Goal: Task Accomplishment & Management: Manage account settings

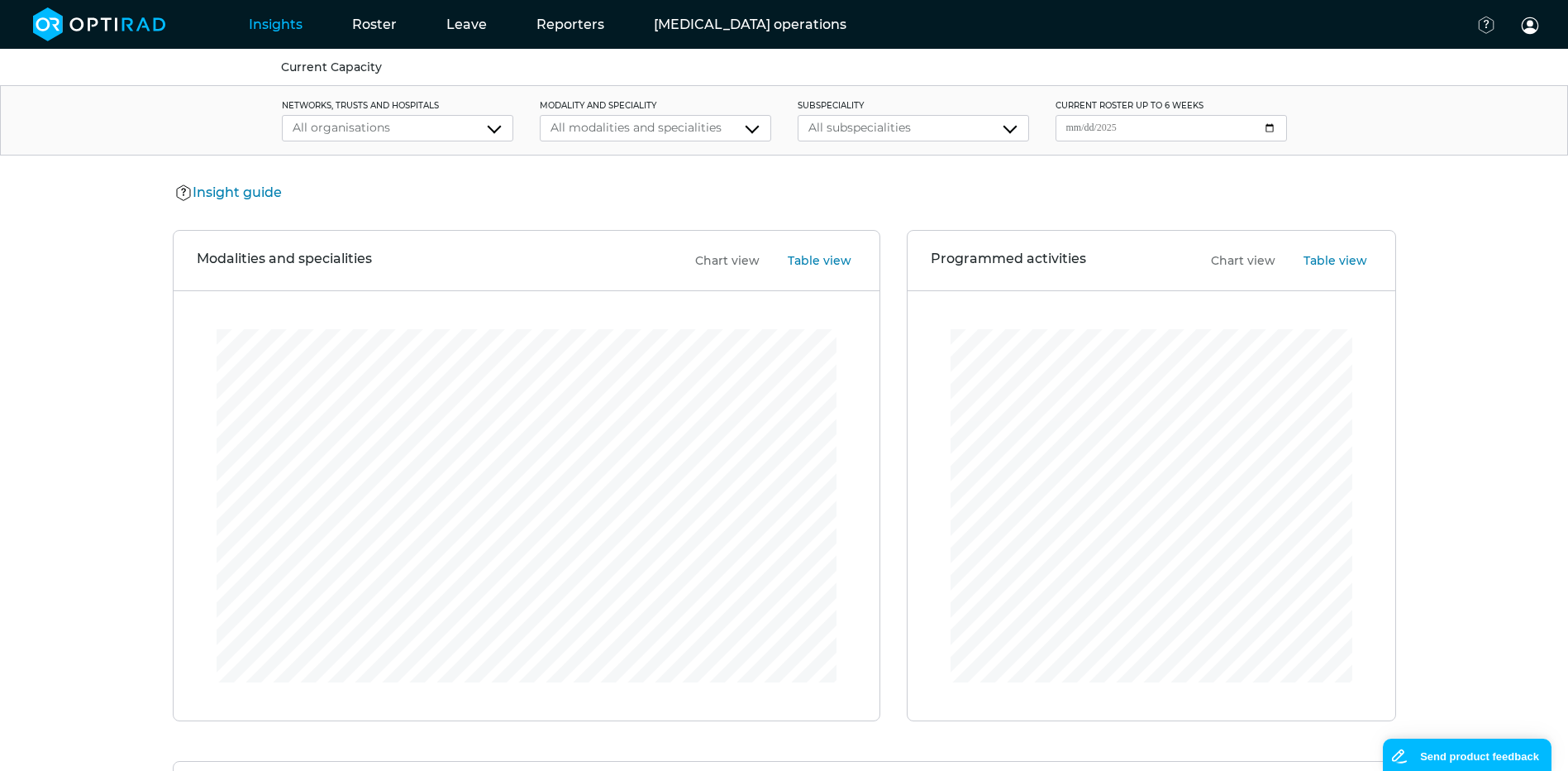
click at [347, 116] on div "**********" at bounding box center [398, 128] width 232 height 26
click at [371, 25] on link "Roster" at bounding box center [374, 25] width 94 height 65
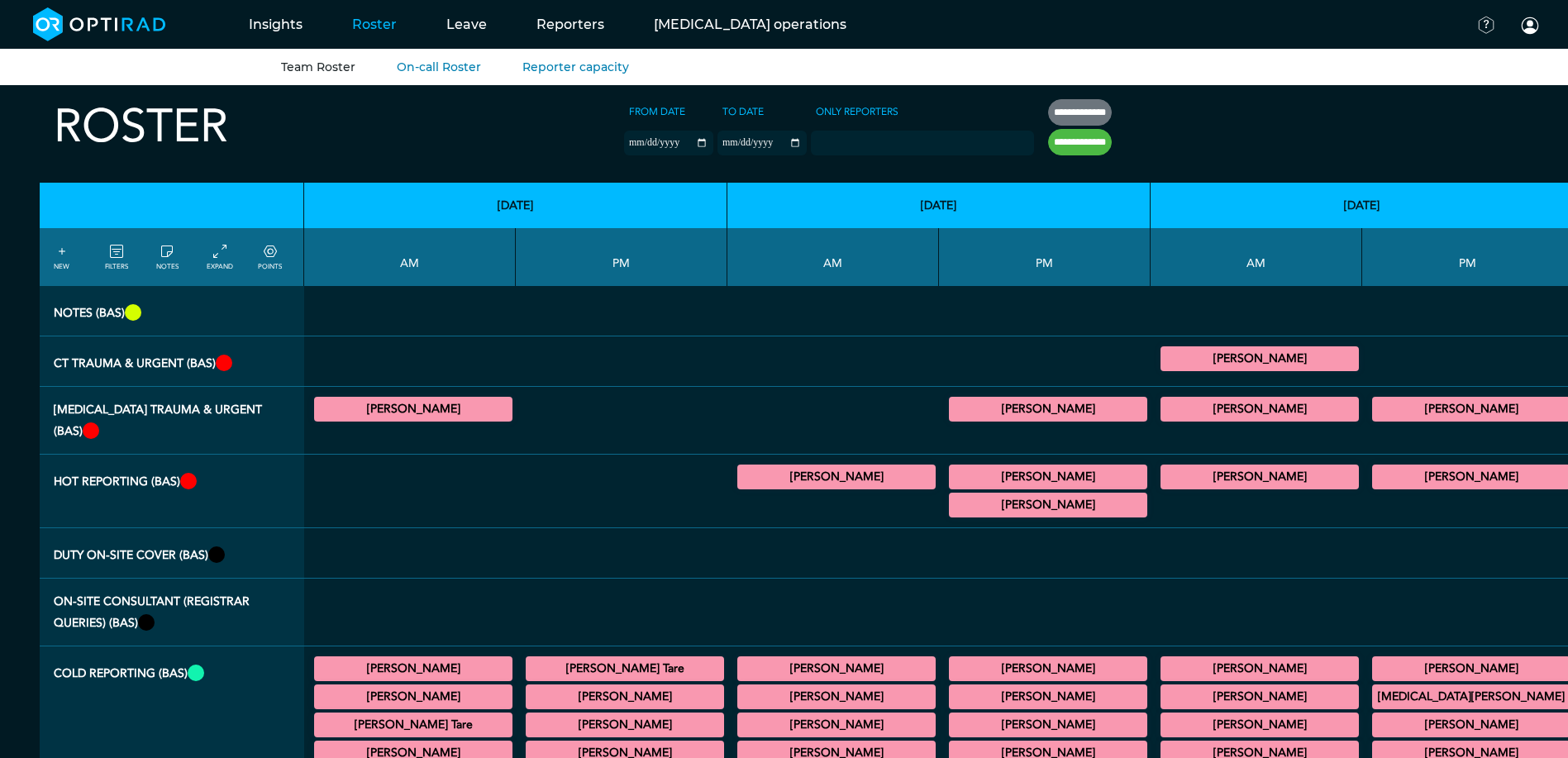
drag, startPoint x: 419, startPoint y: 409, endPoint x: 404, endPoint y: 409, distance: 15.0
click at [409, 409] on summary "[PERSON_NAME]" at bounding box center [413, 409] width 193 height 20
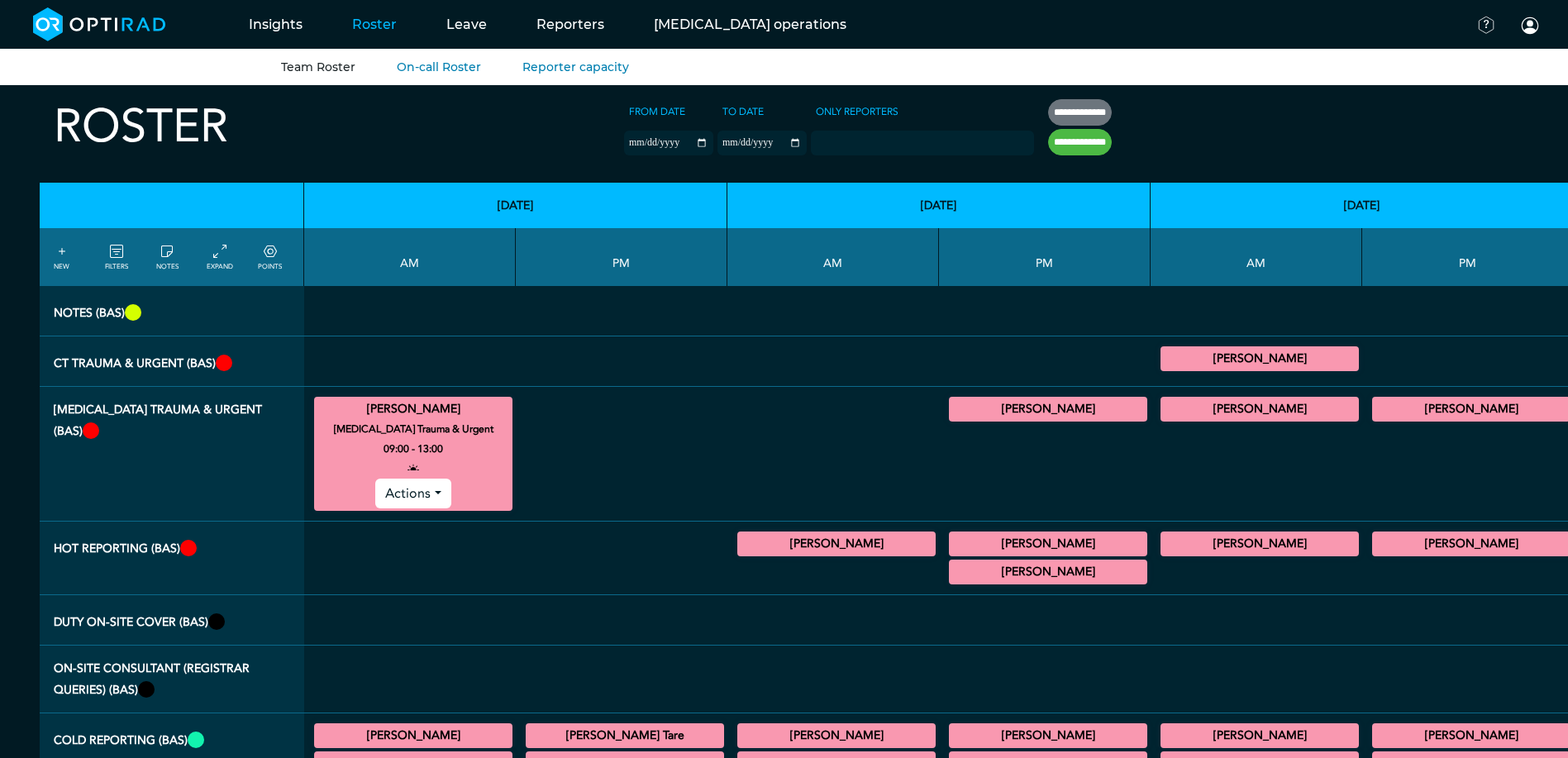
click at [398, 502] on button "Actions" at bounding box center [413, 494] width 75 height 30
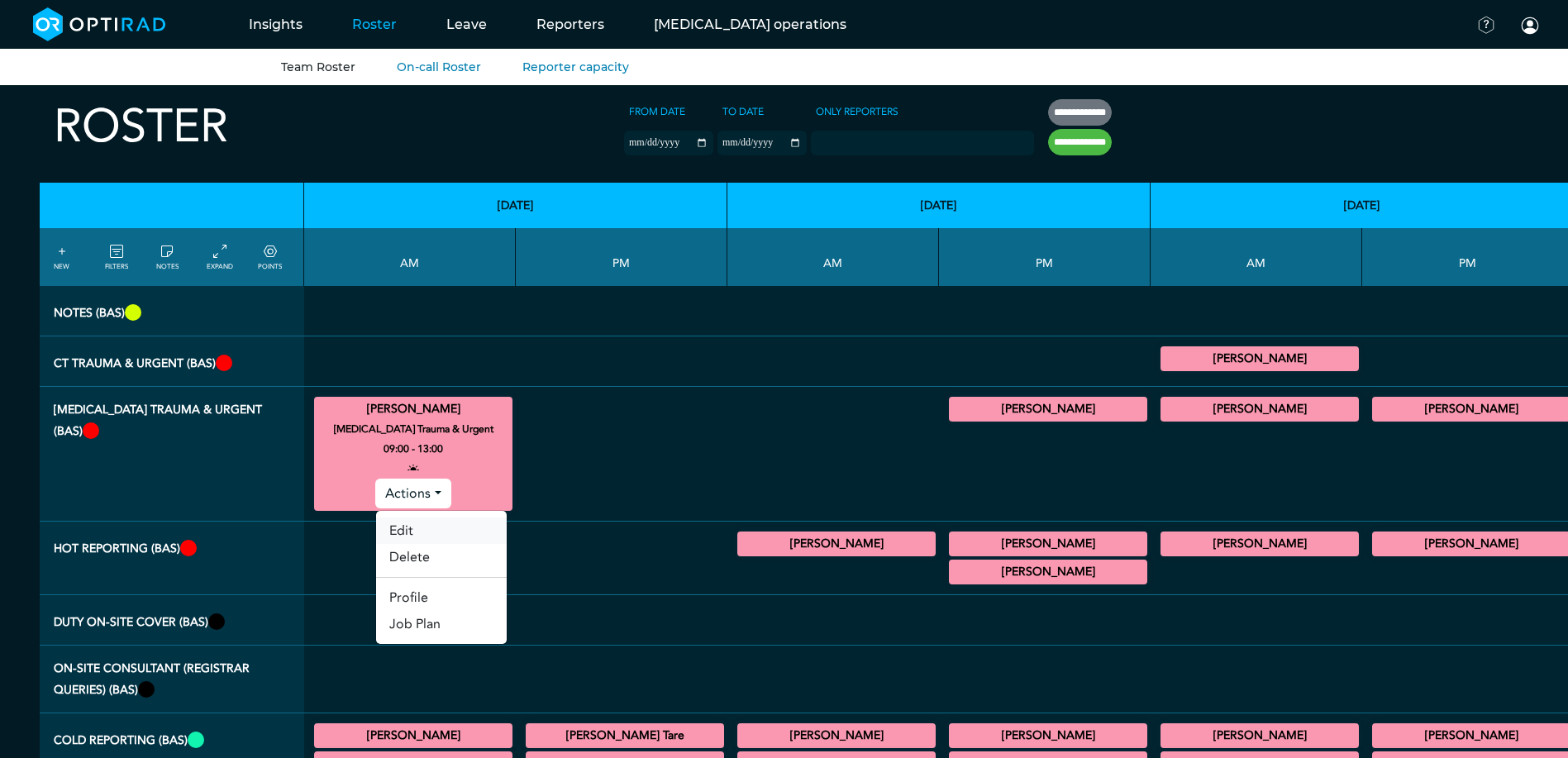
click at [392, 523] on link "Edit" at bounding box center [442, 531] width 131 height 26
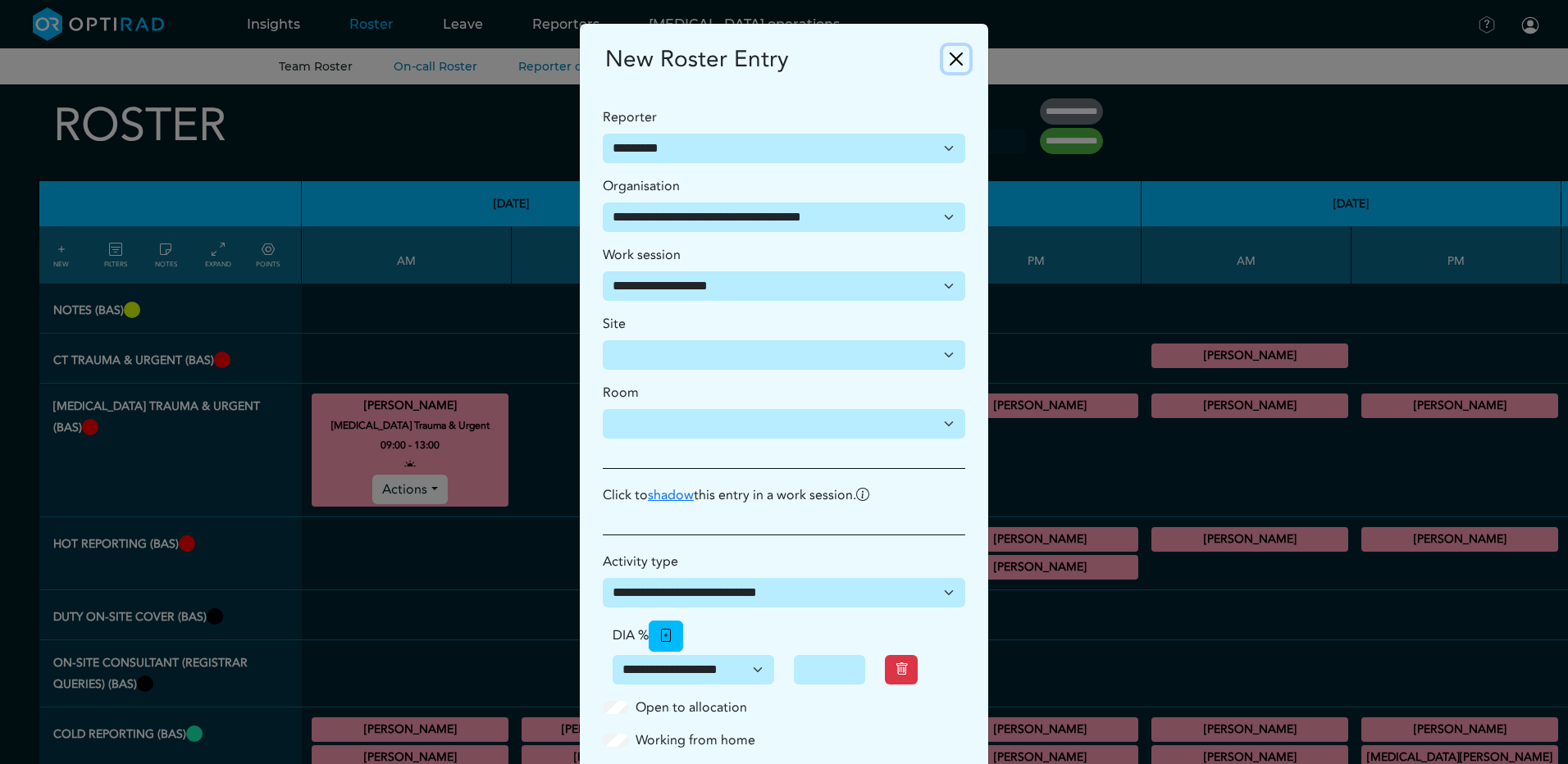
click at [946, 61] on button "Close" at bounding box center [956, 59] width 26 height 26
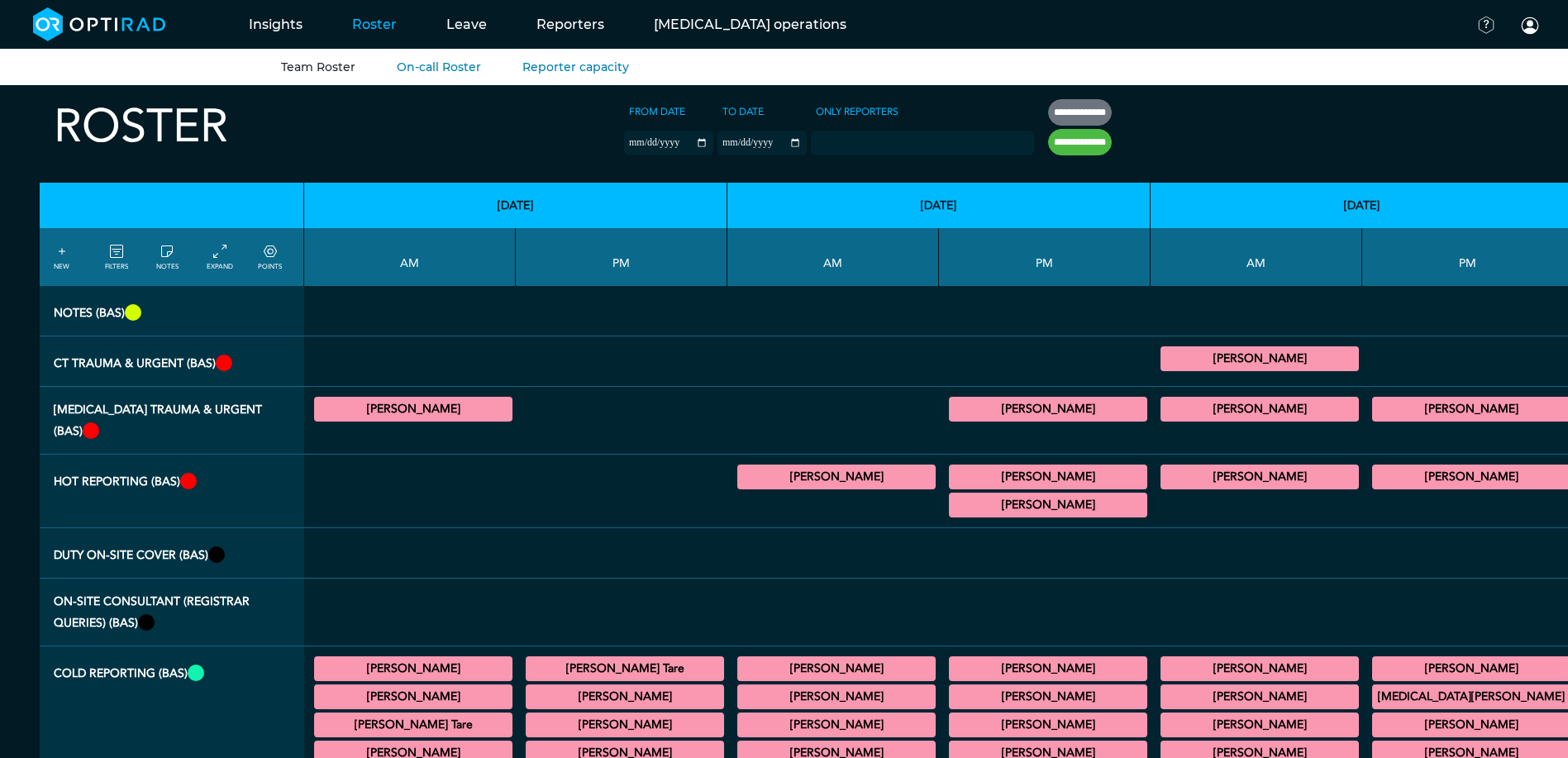
drag, startPoint x: 575, startPoint y: 412, endPoint x: 559, endPoint y: 212, distance: 200.6
click at [462, 10] on link "Leave" at bounding box center [467, 25] width 90 height 65
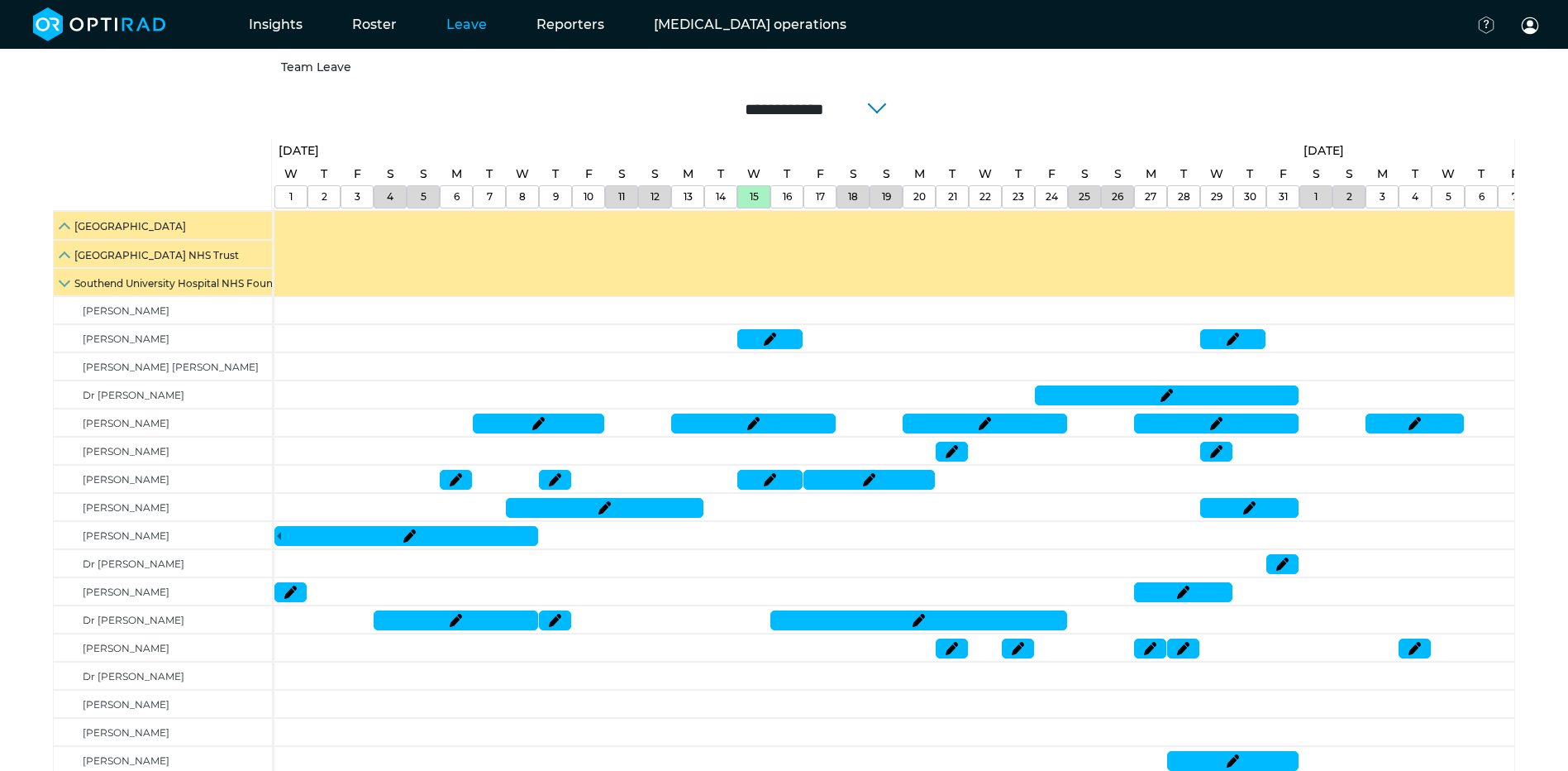
scroll to position [248, 0]
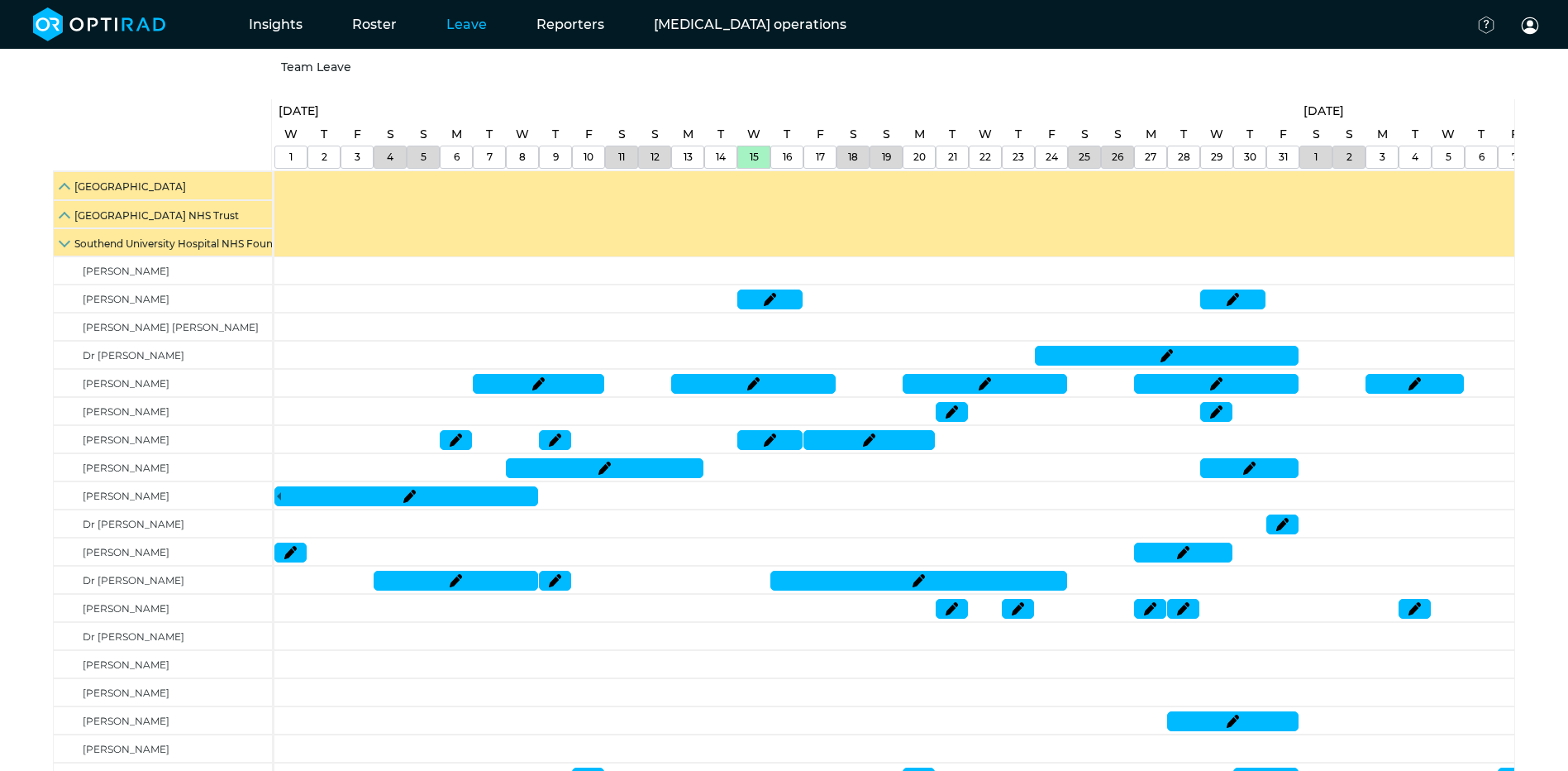
click at [65, 246] on span at bounding box center [65, 241] width 11 height 11
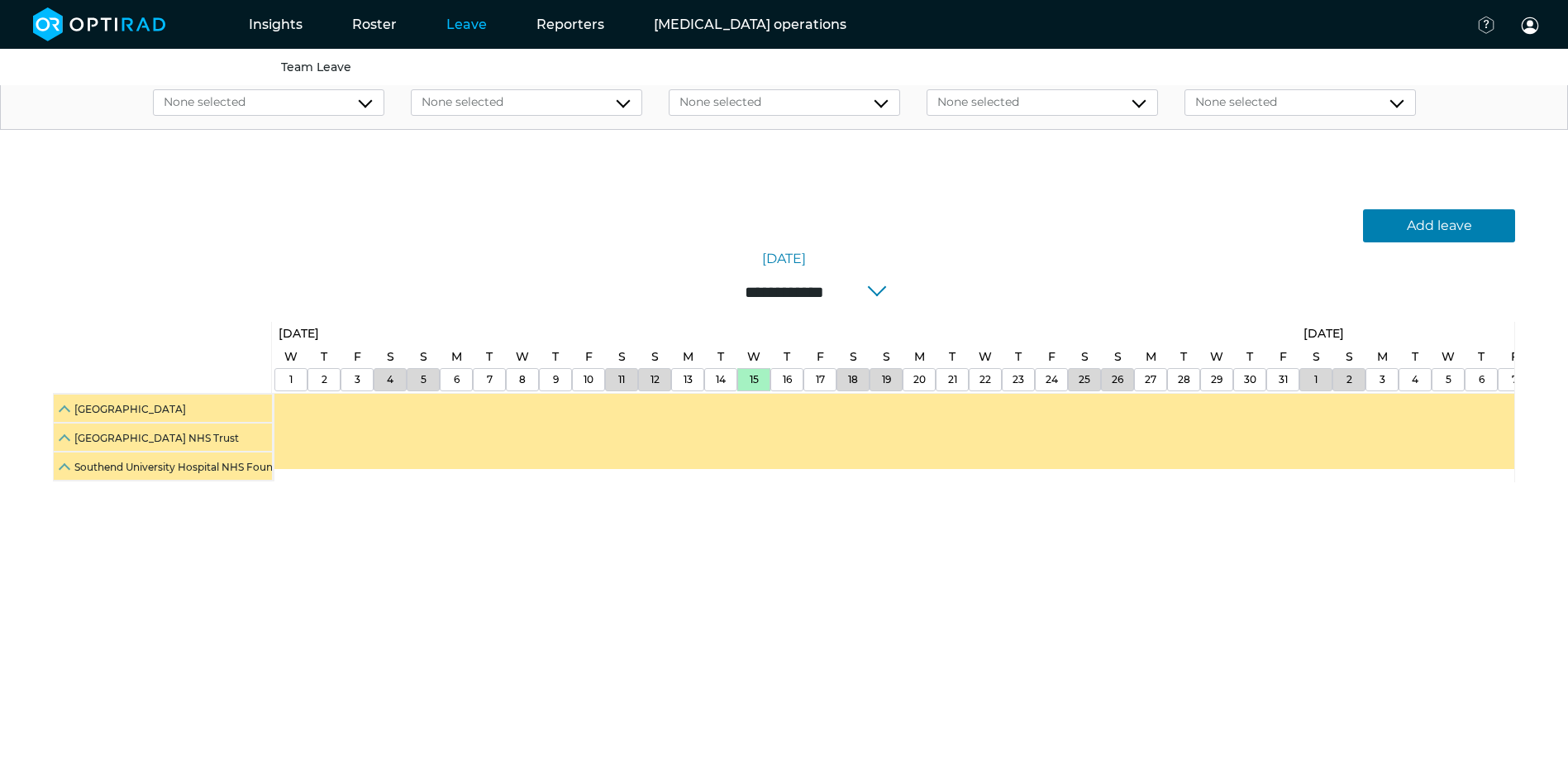
scroll to position [26, 0]
click at [67, 442] on span at bounding box center [65, 436] width 11 height 11
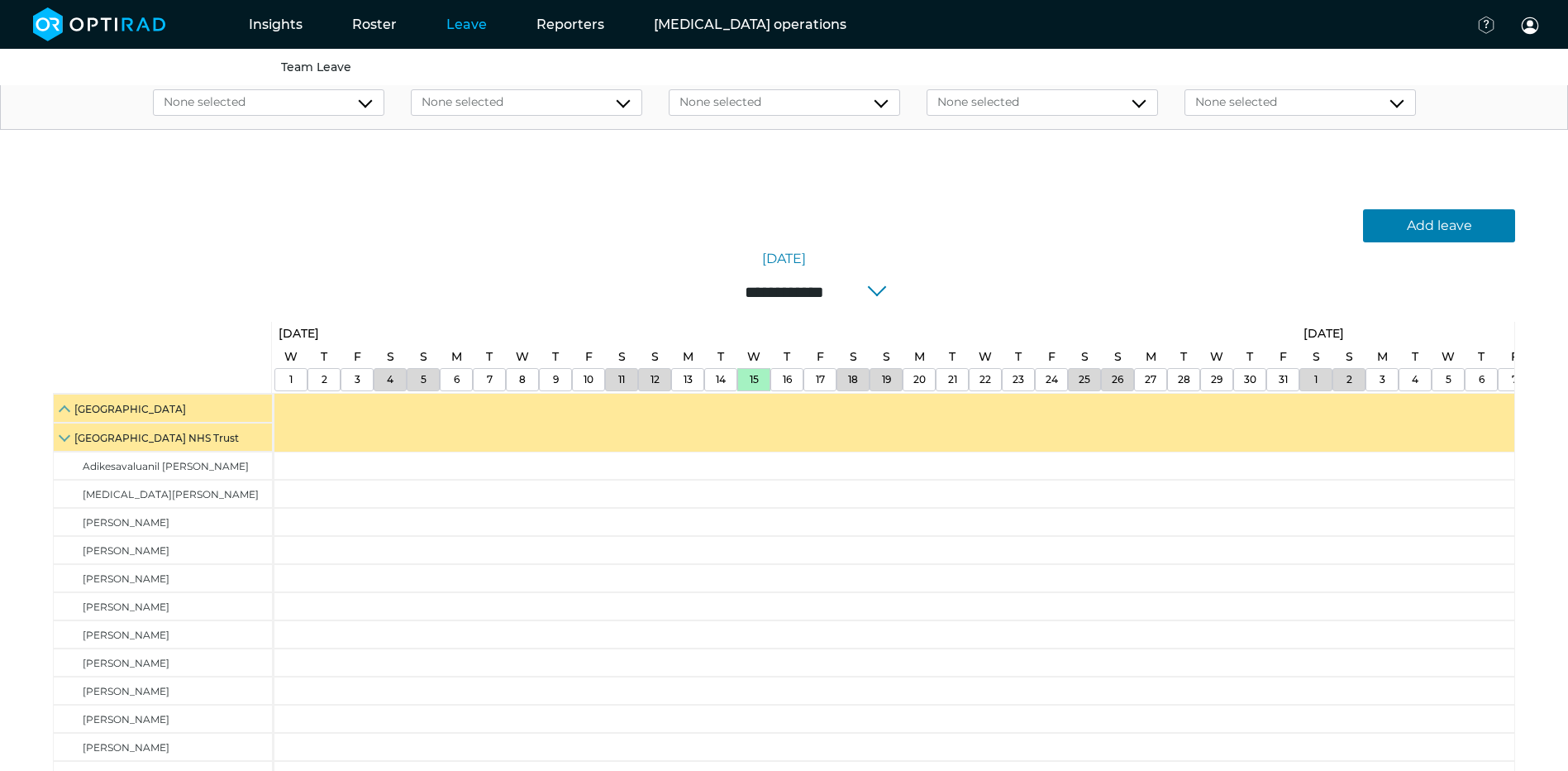
scroll to position [248, 0]
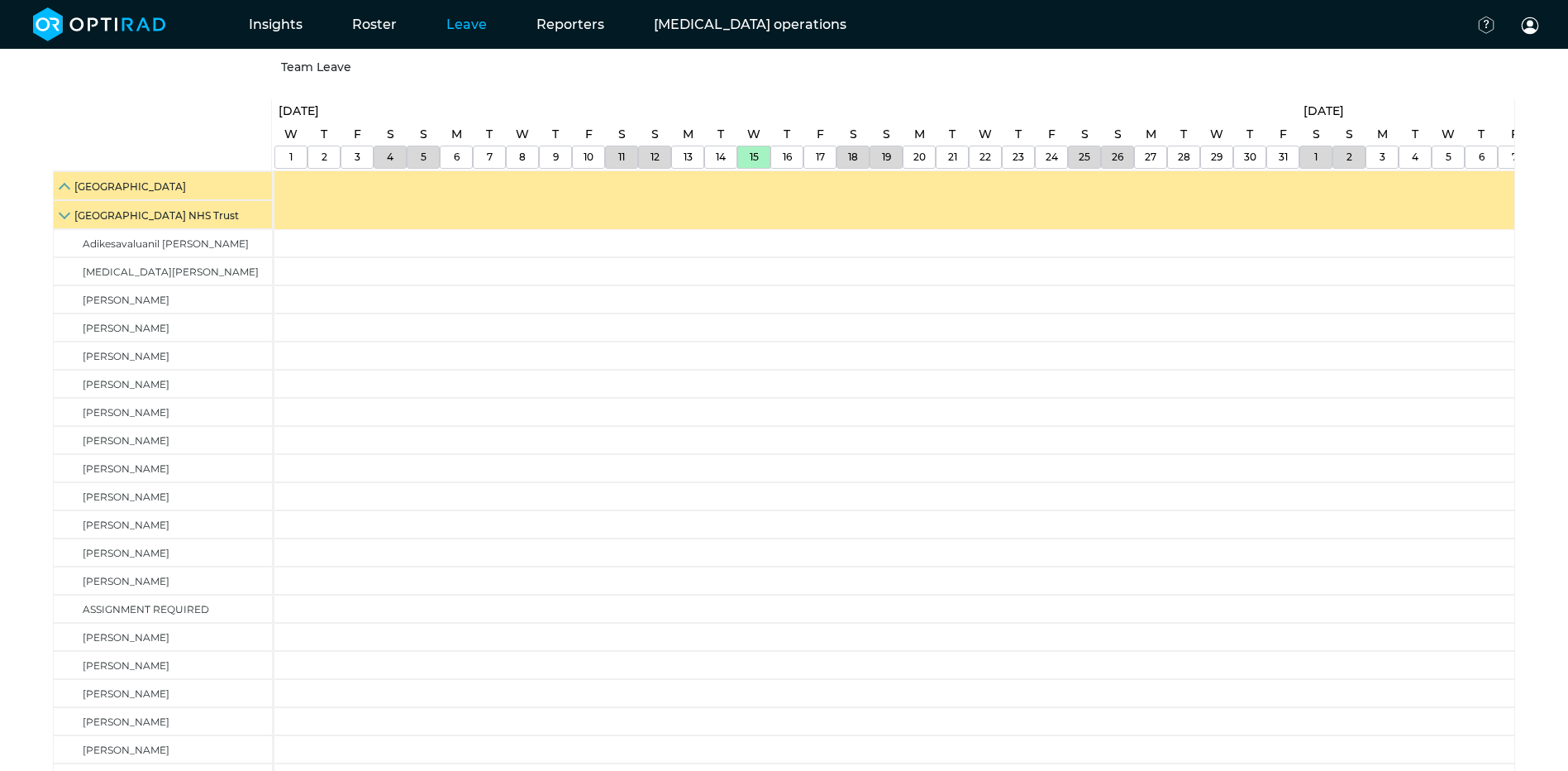
click at [62, 214] on span at bounding box center [65, 213] width 11 height 11
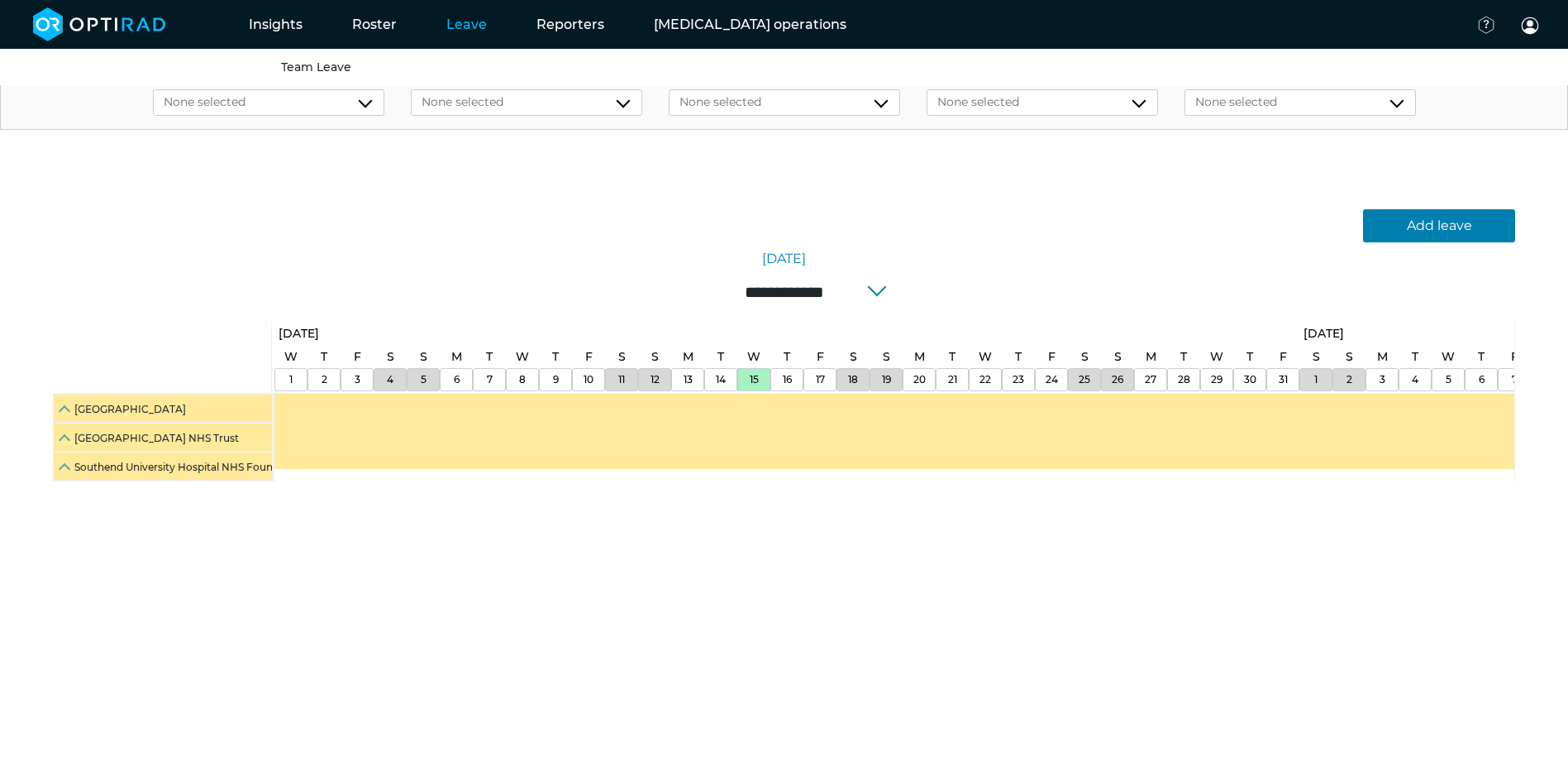
scroll to position [26, 0]
click at [60, 438] on span at bounding box center [65, 436] width 11 height 11
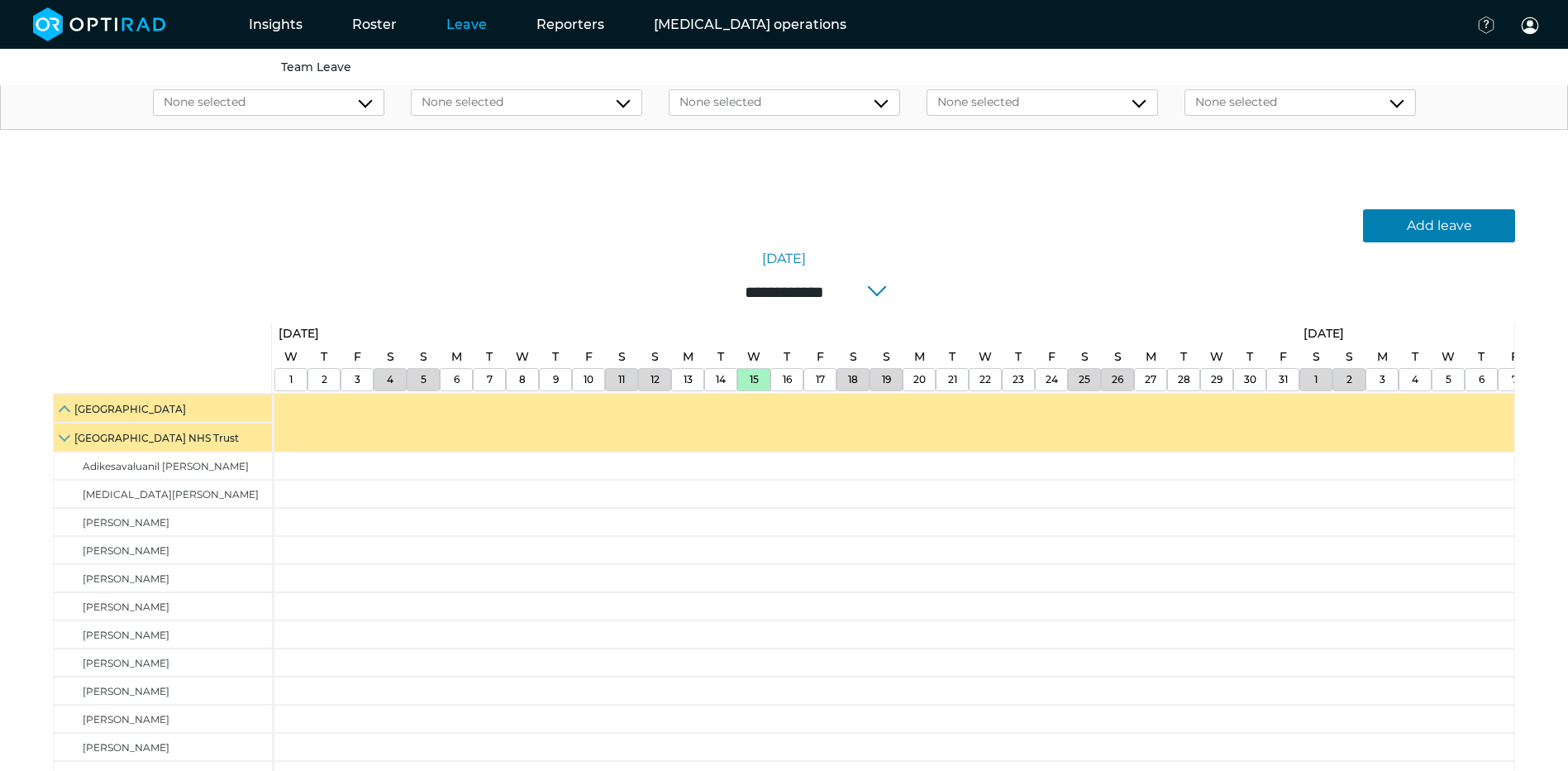
scroll to position [248, 0]
